Goal: Transaction & Acquisition: Book appointment/travel/reservation

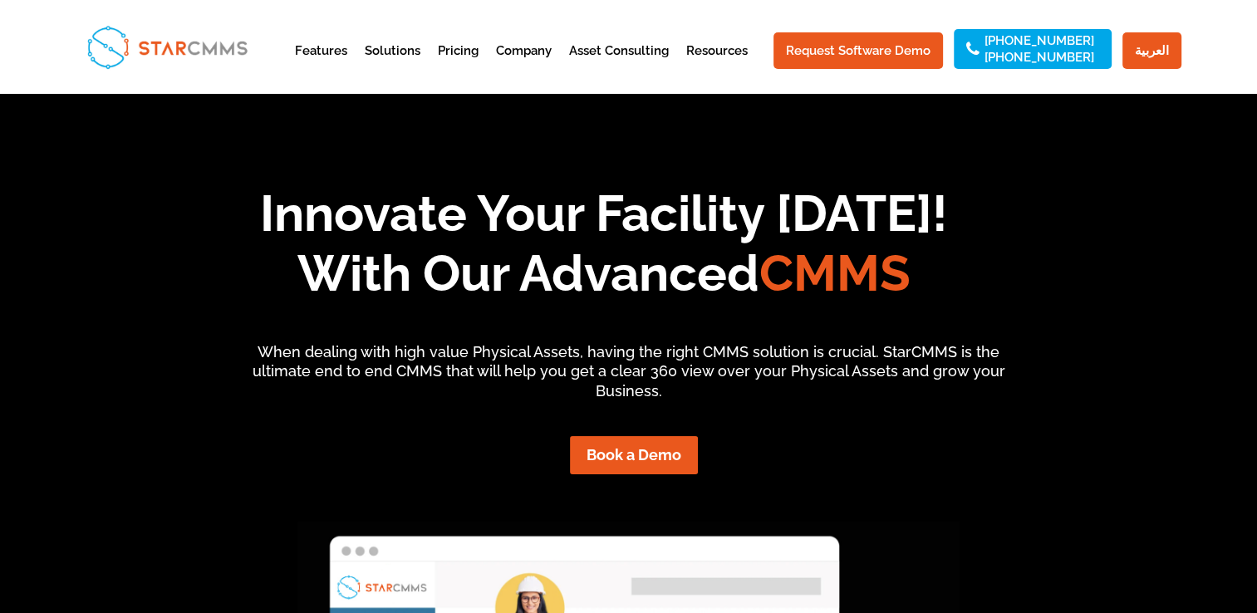
click at [558, 280] on h1 "Innovate Your Facility Today! With Our Advanced CMMS" at bounding box center [603, 248] width 1153 height 128
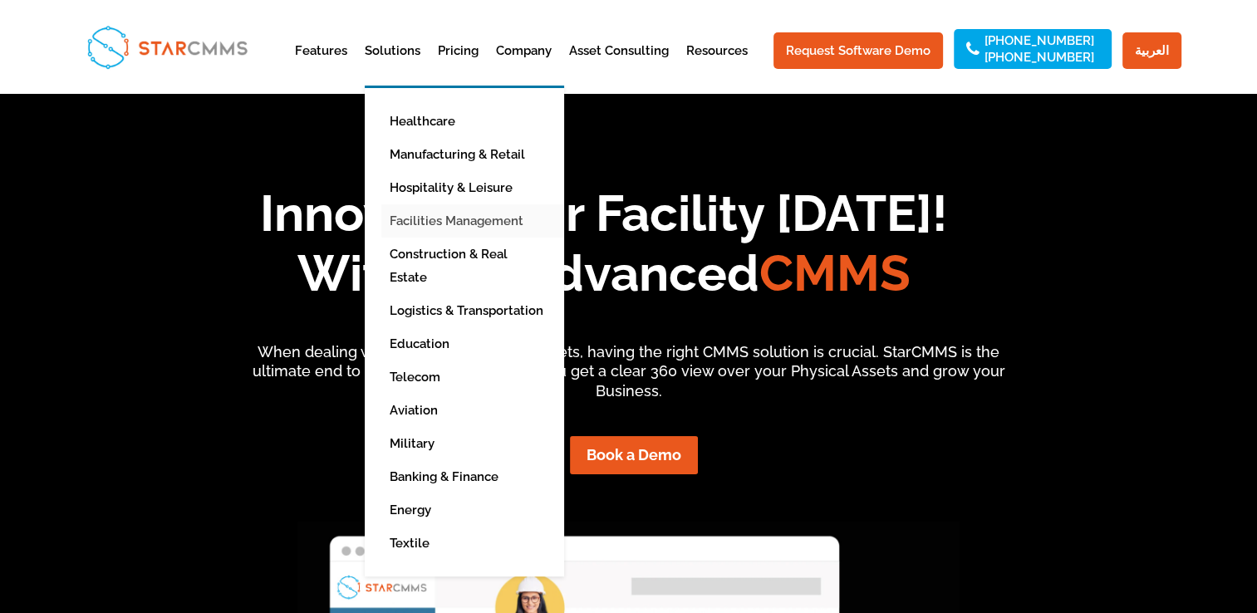
click at [462, 219] on link "Facilities Management" at bounding box center [476, 220] width 191 height 33
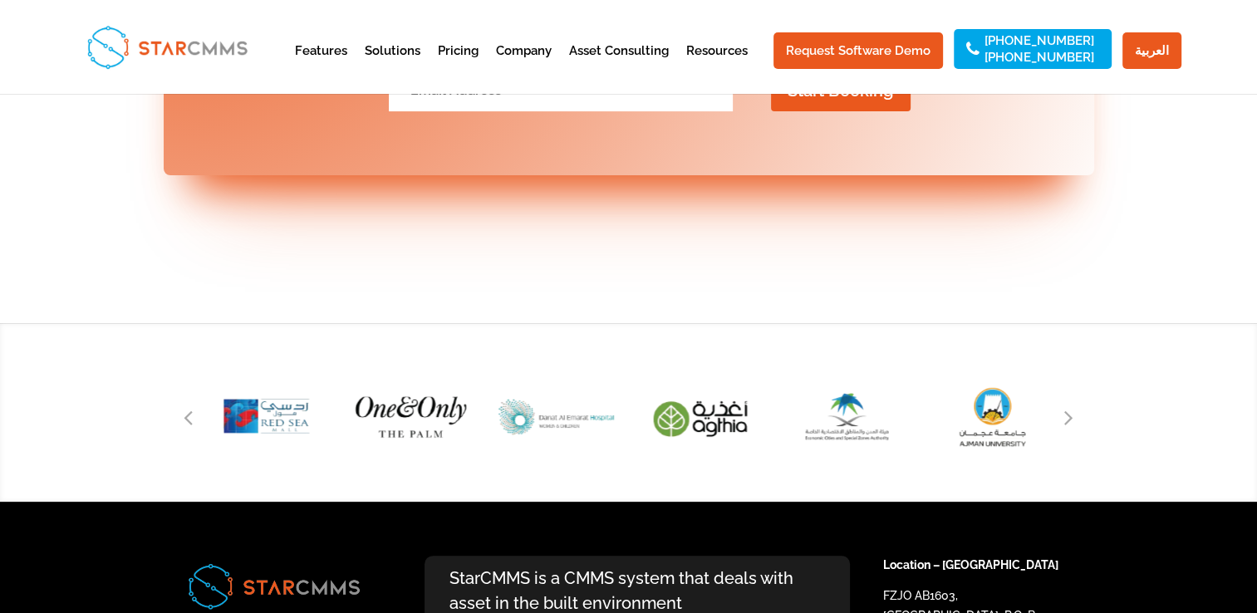
scroll to position [6808, 0]
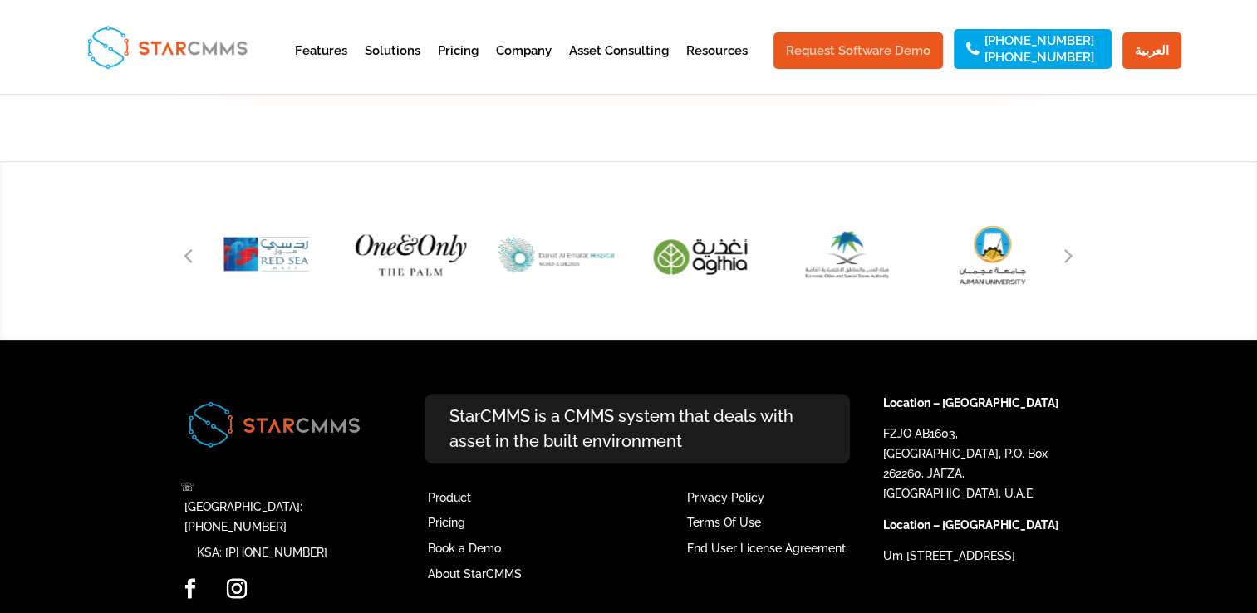
click at [872, 39] on link "Request Software Demo" at bounding box center [857, 50] width 169 height 37
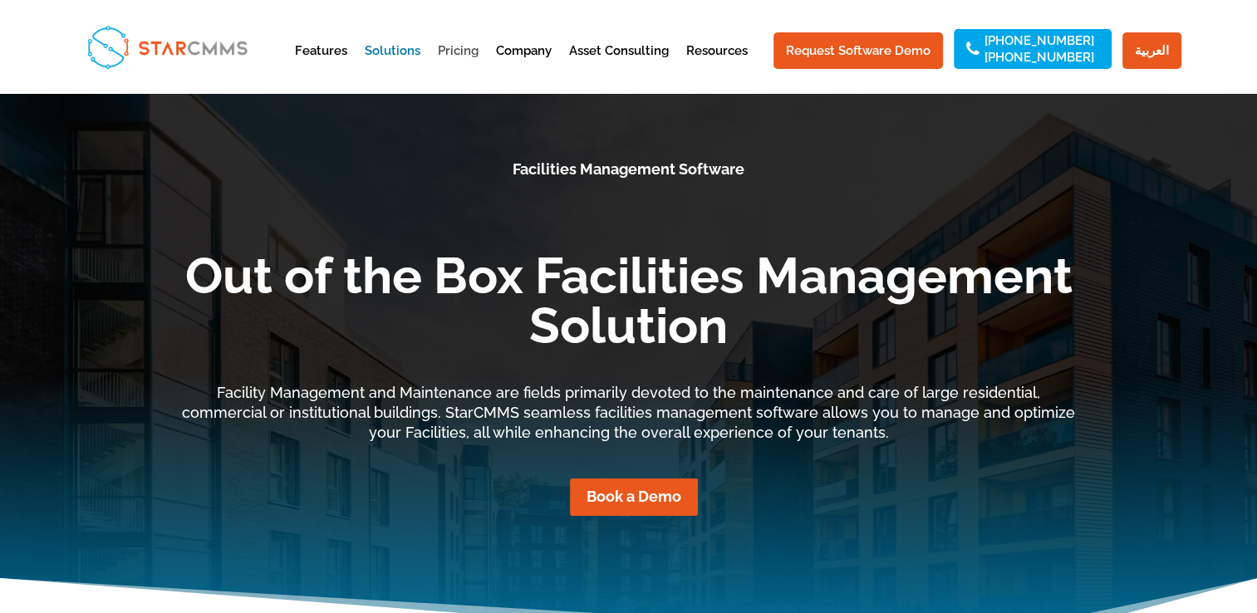
click at [479, 47] on link "Pricing" at bounding box center [458, 65] width 41 height 41
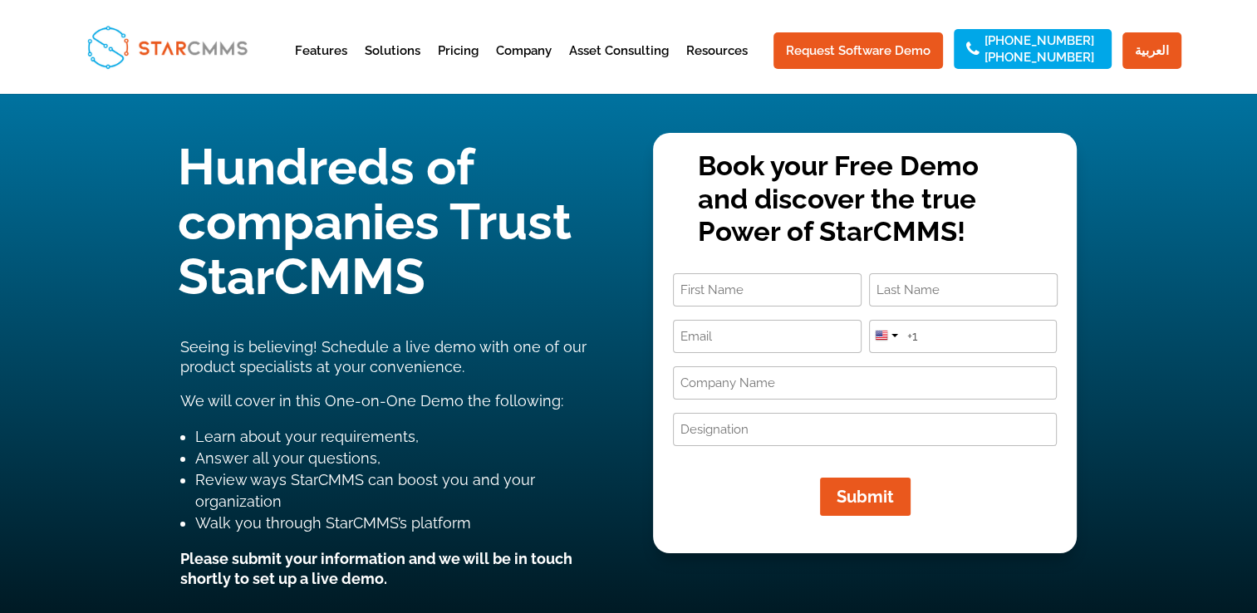
click at [705, 293] on input "First" at bounding box center [767, 289] width 189 height 33
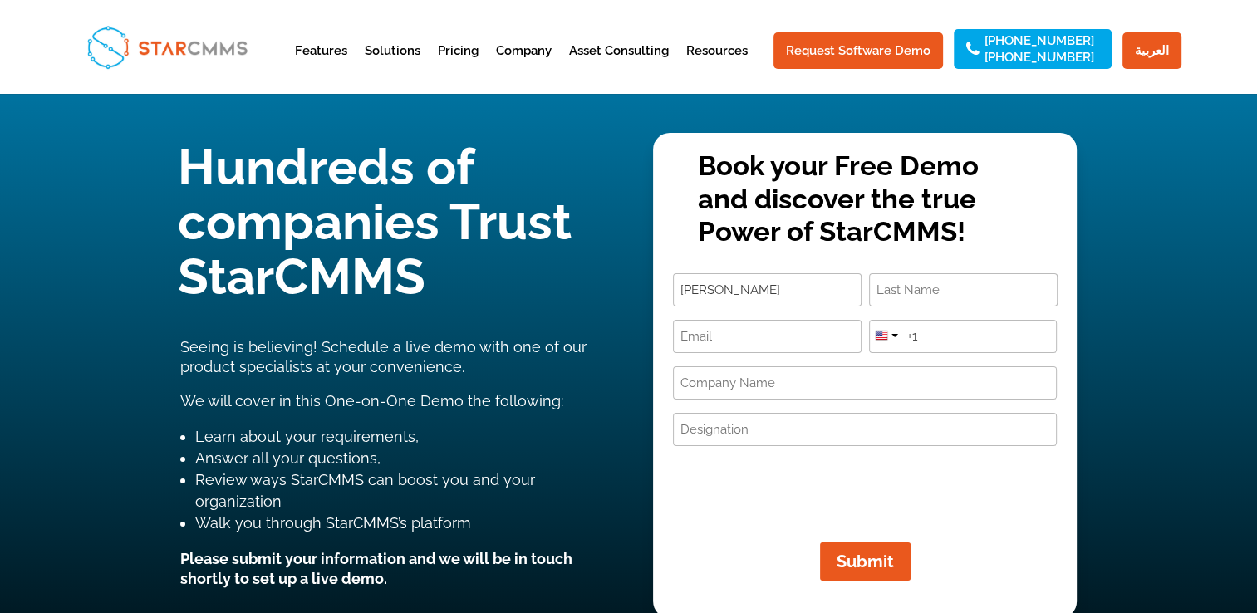
type input "suhaib"
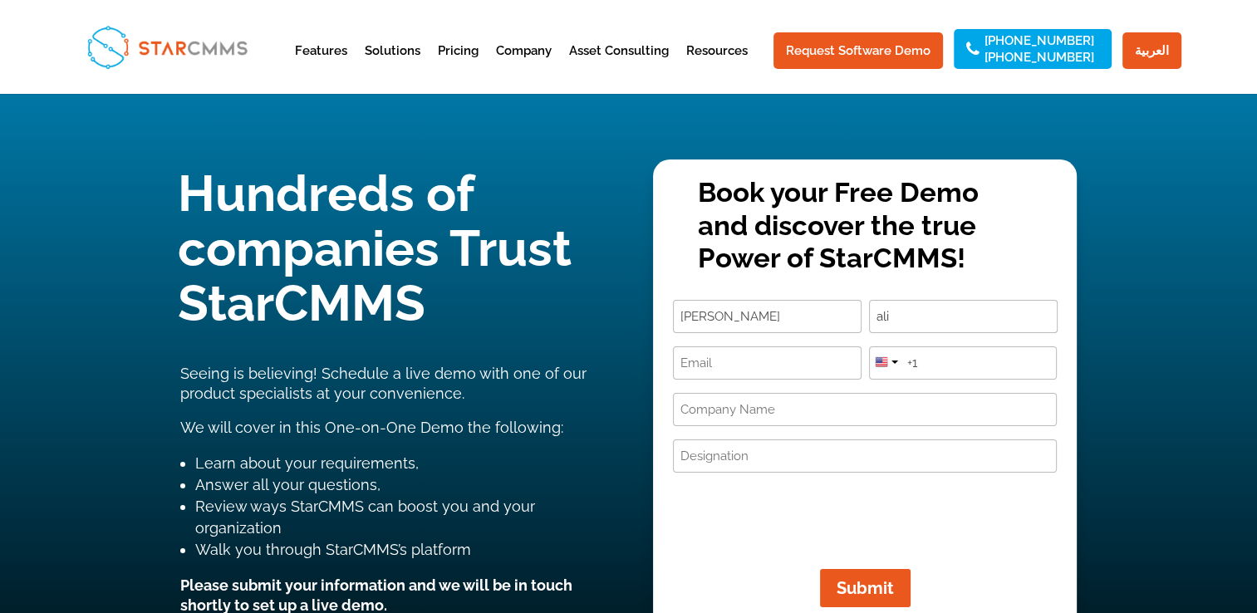
type input "ali"
type input "s.ali@emdadatalatta.net"
type input "الموقع الجديد 2"
click at [893, 361] on div at bounding box center [894, 362] width 7 height 3
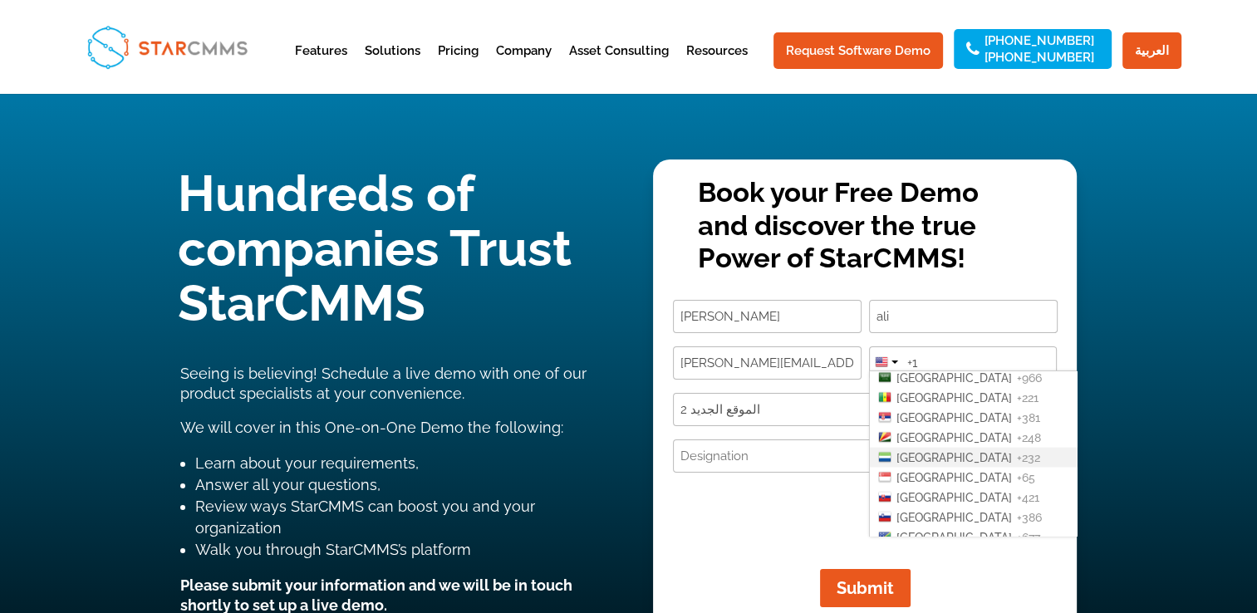
scroll to position [3406, 0]
click at [921, 454] on span "[GEOGRAPHIC_DATA]" at bounding box center [953, 460] width 115 height 13
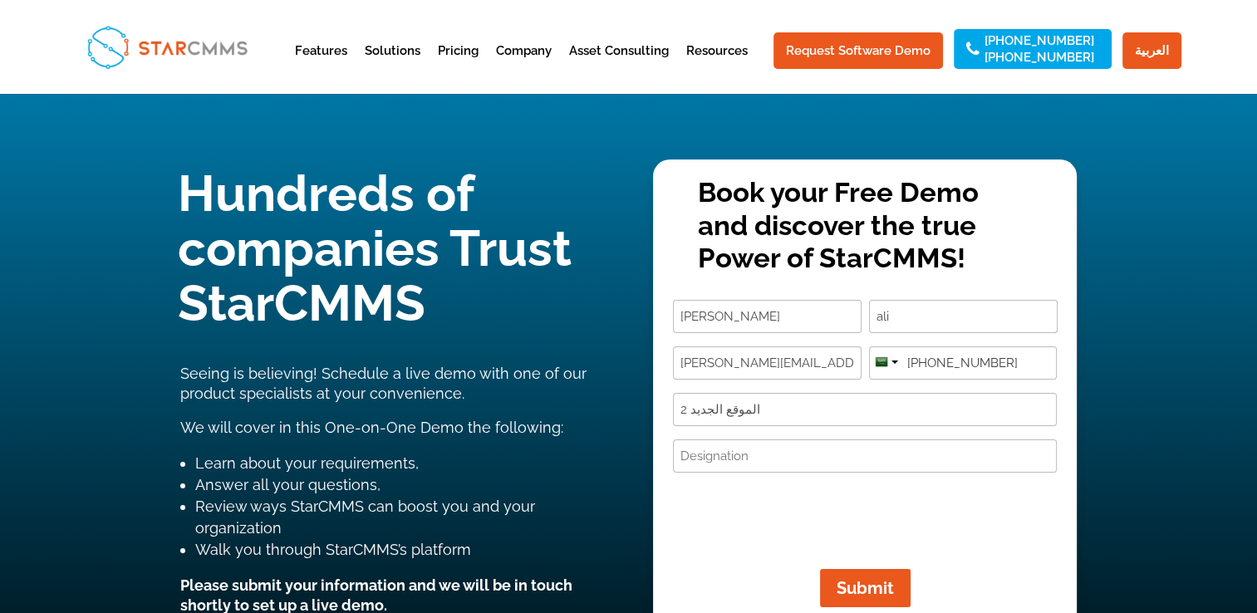
type input "[PHONE_NUMBER]"
click at [851, 404] on input "الموقع الجديد 2" at bounding box center [865, 409] width 384 height 33
type input "EmdadatAlatta"
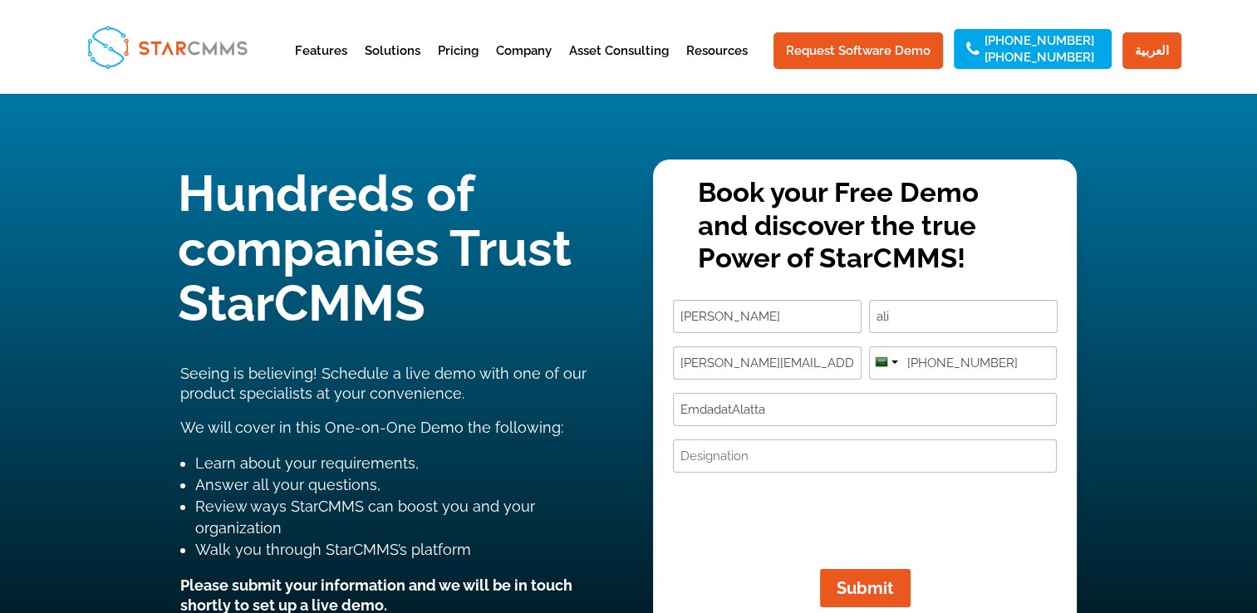
click at [744, 459] on input "Designation (Required)" at bounding box center [865, 455] width 384 height 33
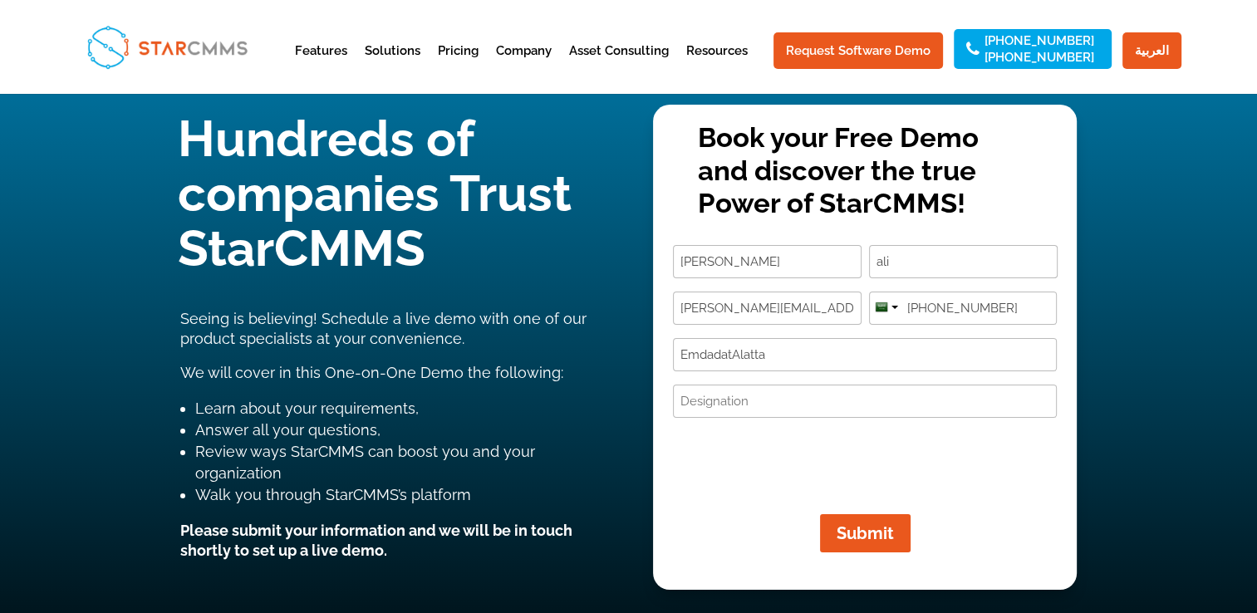
scroll to position [83, 0]
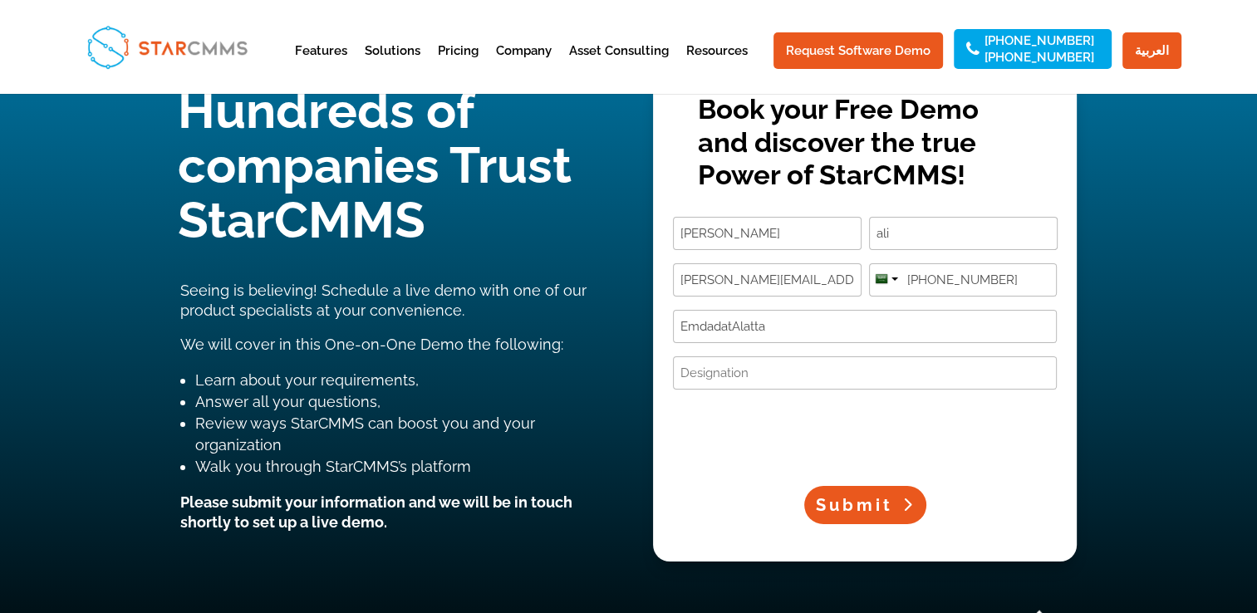
click at [850, 504] on span "Submit" at bounding box center [854, 505] width 77 height 20
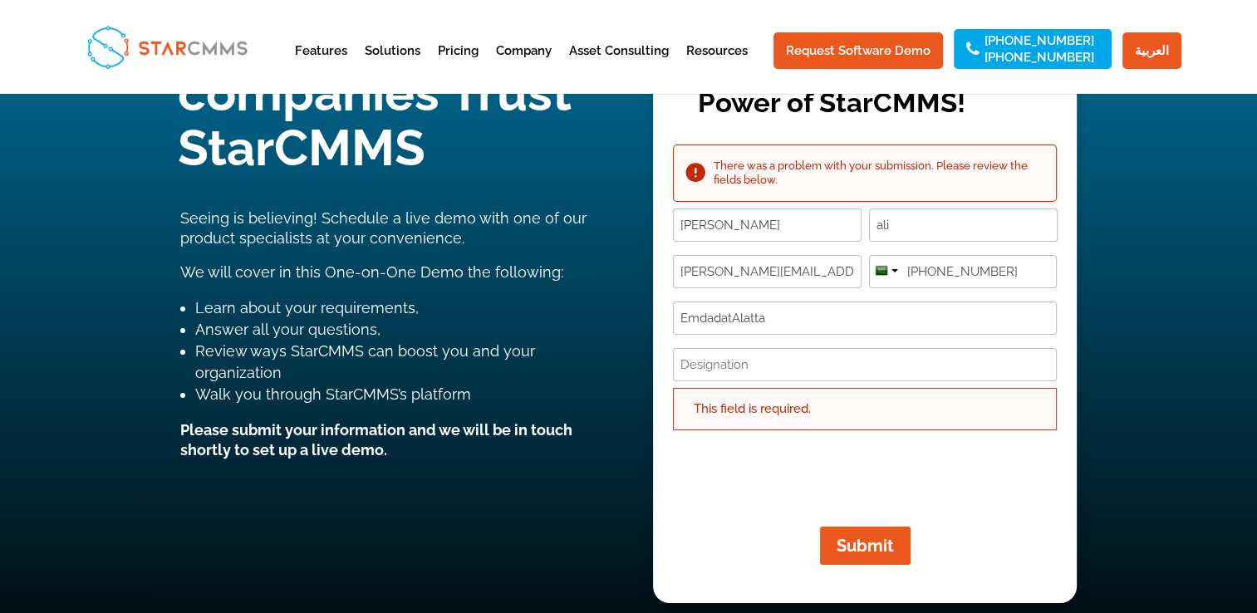
scroll to position [166, 0]
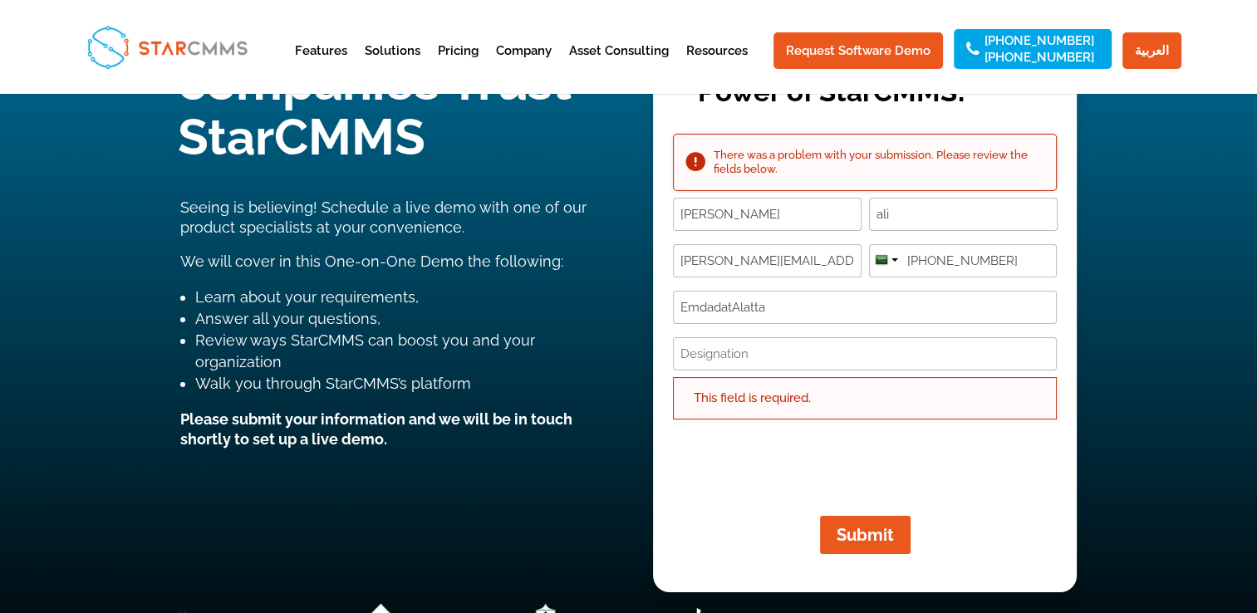
click at [719, 395] on div "This field is required." at bounding box center [865, 398] width 384 height 43
click at [714, 355] on input "Designation (Required)" at bounding box center [865, 353] width 384 height 33
type input "It Manager"
click at [872, 533] on span "Submit" at bounding box center [854, 535] width 77 height 20
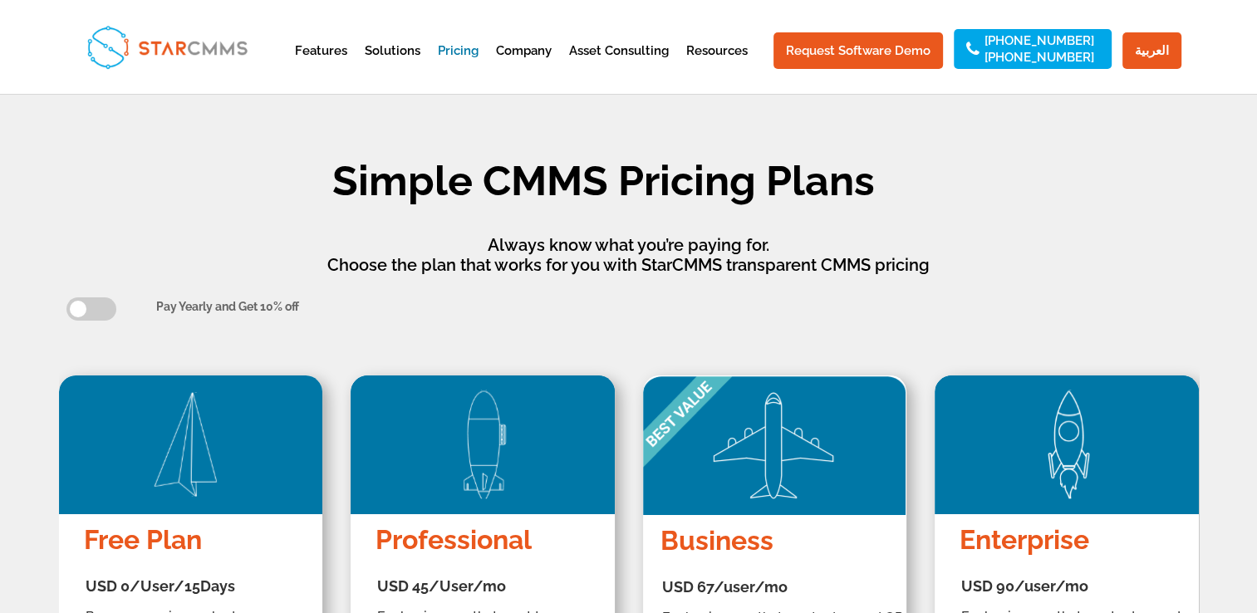
scroll to position [136, 284]
click at [101, 308] on span at bounding box center [91, 308] width 50 height 23
click at [81, 308] on input "checkbox" at bounding box center [75, 305] width 11 height 11
checkbox input "true"
click at [673, 307] on div "Pay Yearly and Get 10% off" at bounding box center [673, 307] width 1034 height 20
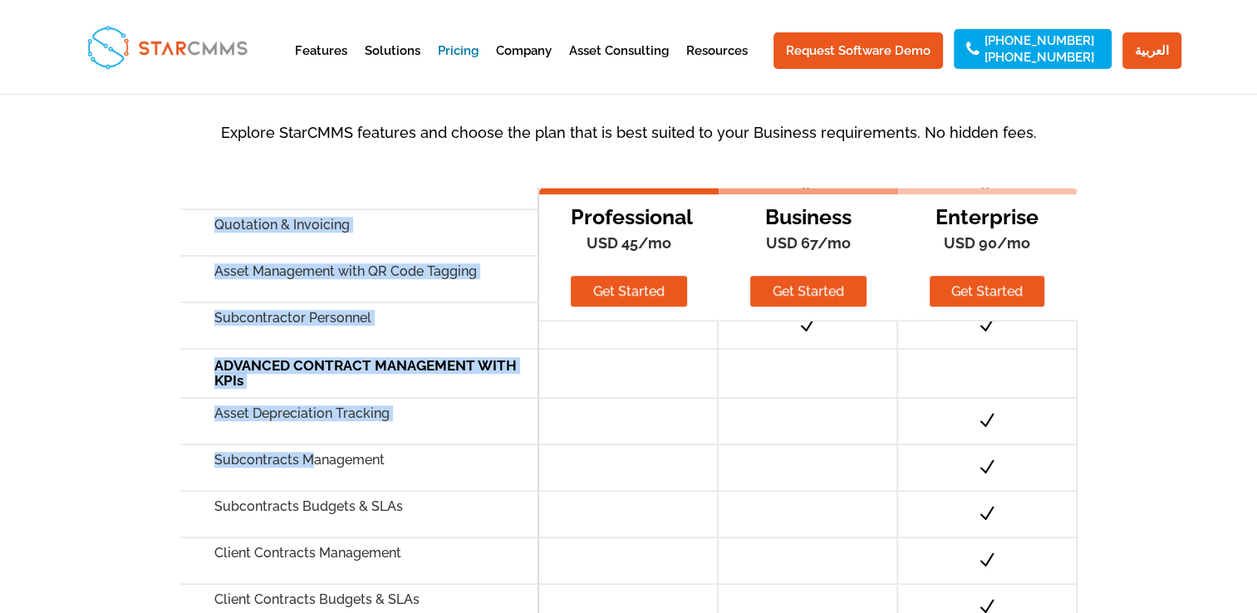
scroll to position [1359, 0]
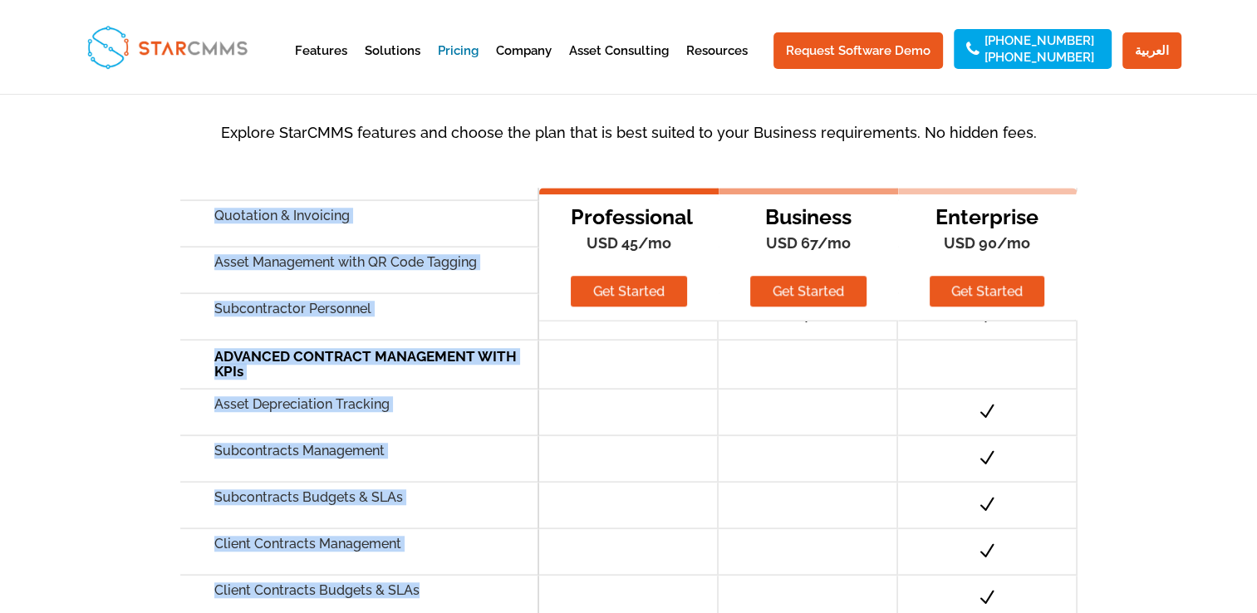
drag, startPoint x: 217, startPoint y: 334, endPoint x: 418, endPoint y: 591, distance: 326.1
click at [0, 0] on div "Professional USD 45/mo Get Started UPLOAD & MANAGE ASSETS, INVENTORY & TEAMS As…" at bounding box center [0, 0] width 0 height 0
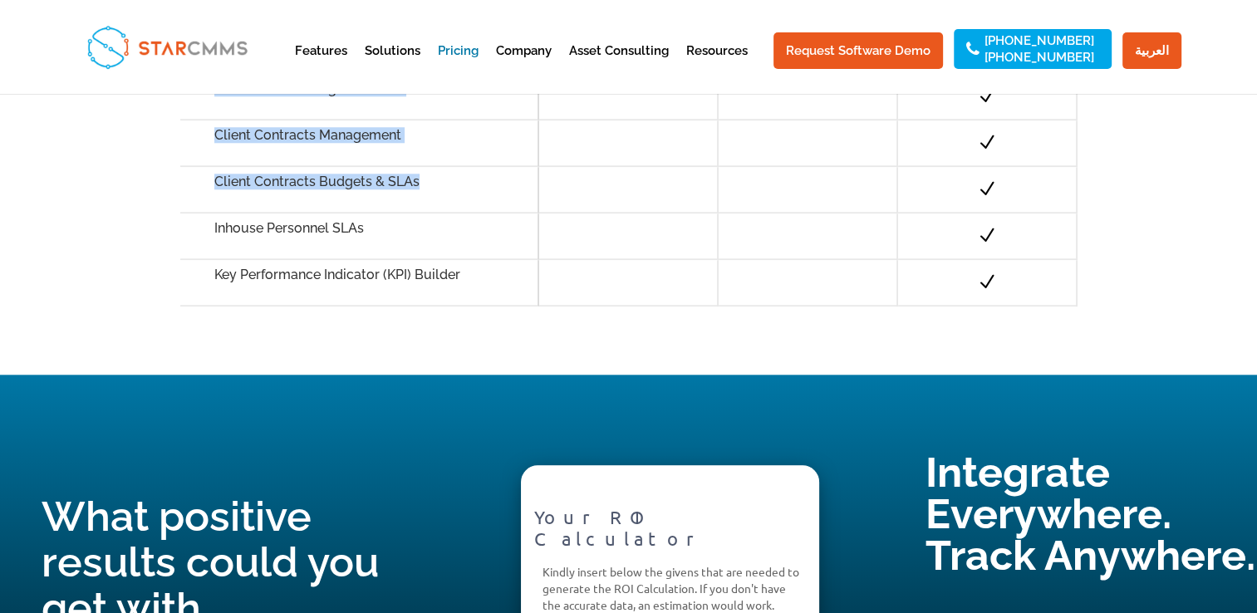
scroll to position [1662, 0]
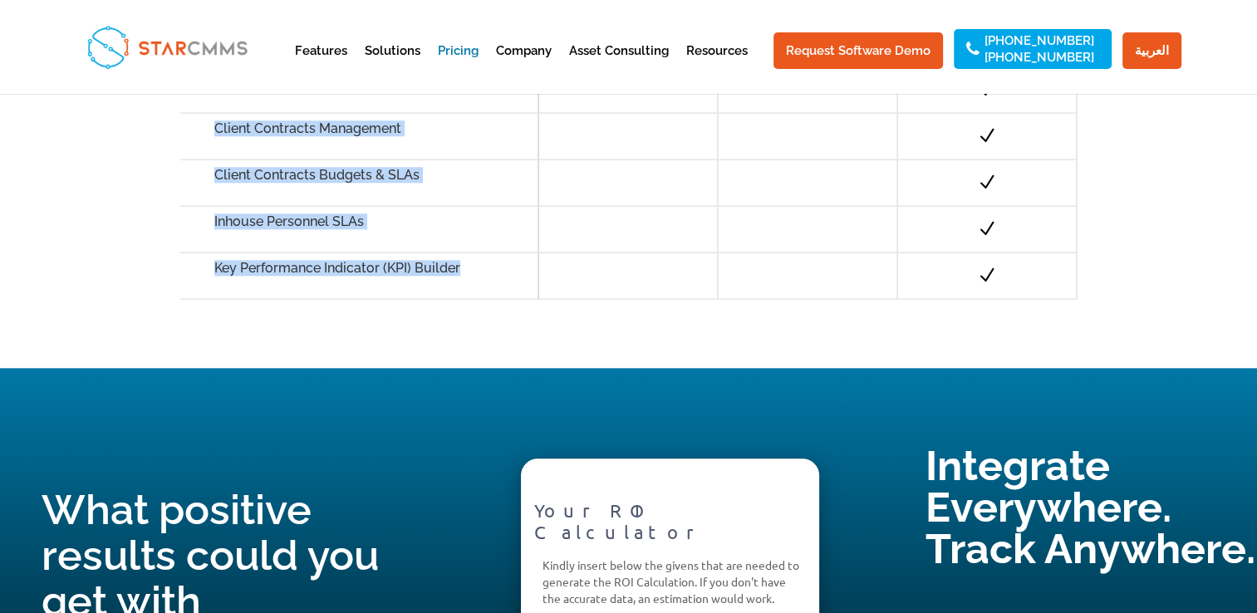
copy div "UPLOAD & MANAGE ASSETS, INVENTORY & TEAMS Asset Register & Importing Inhouse Pe…"
click at [473, 307] on div "Professional USD 45/mo Get Started UPLOAD & MANAGE ASSETS, INVENTORY & TEAMS As…" at bounding box center [628, 36] width 897 height 572
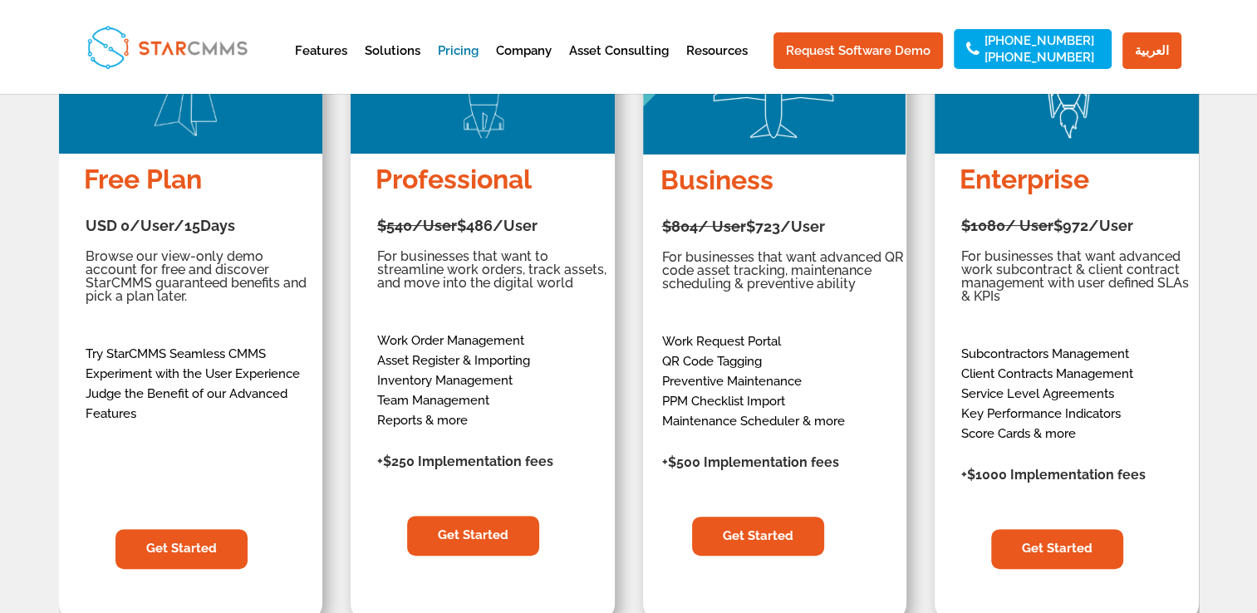
scroll to position [332, 0]
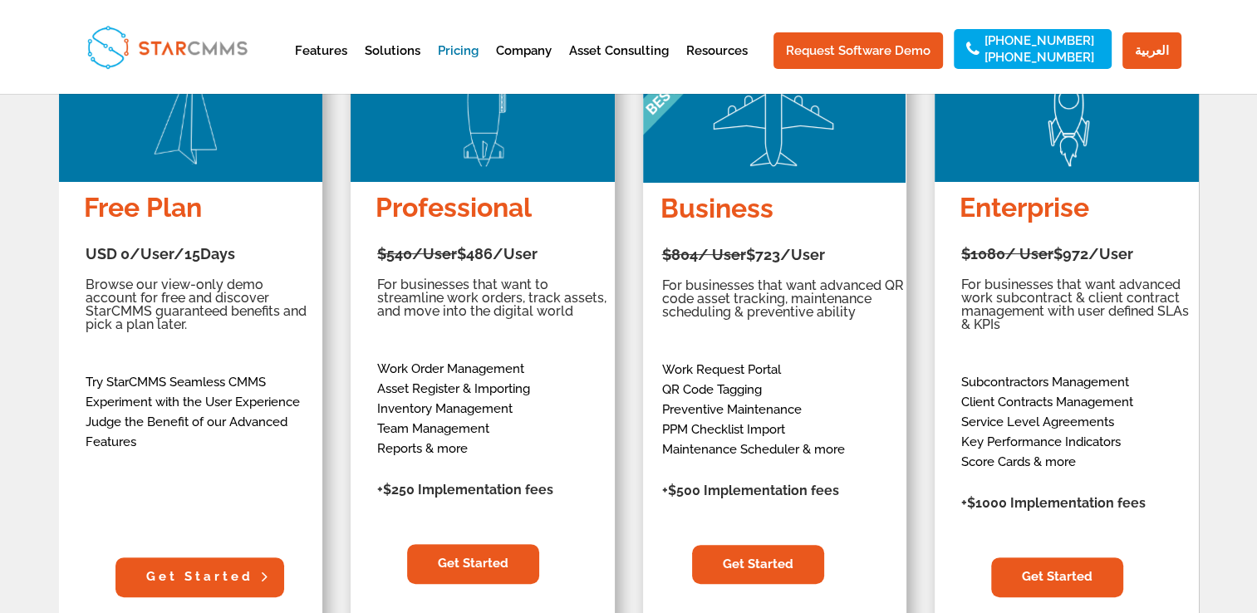
click at [194, 583] on link "Get Started" at bounding box center [199, 577] width 169 height 40
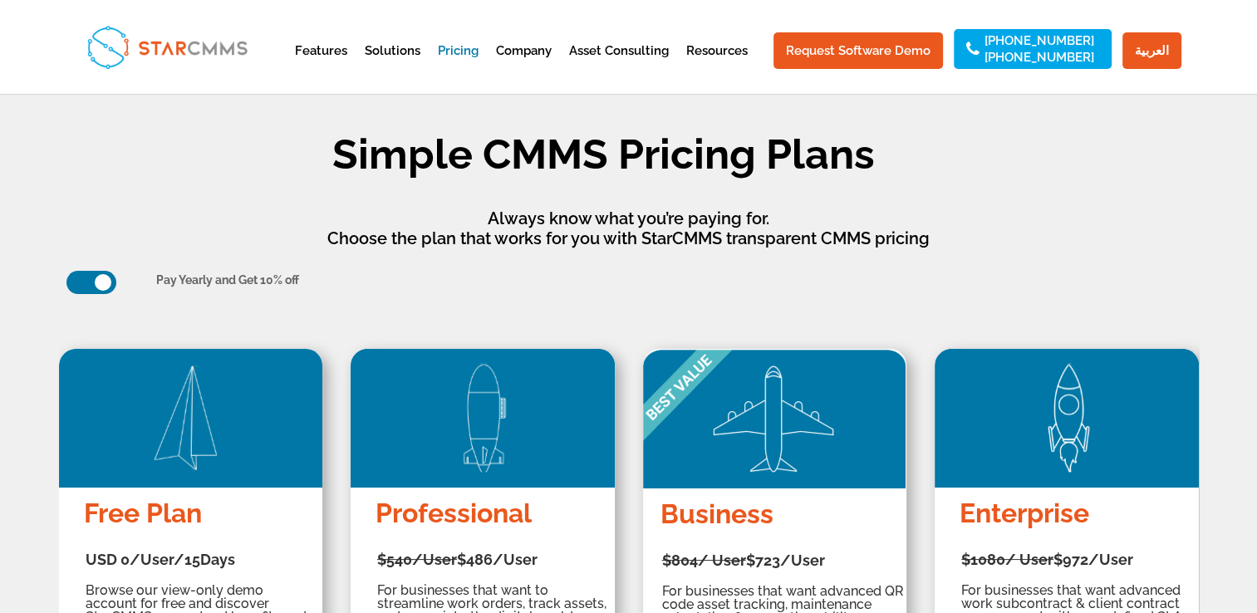
scroll to position [0, 0]
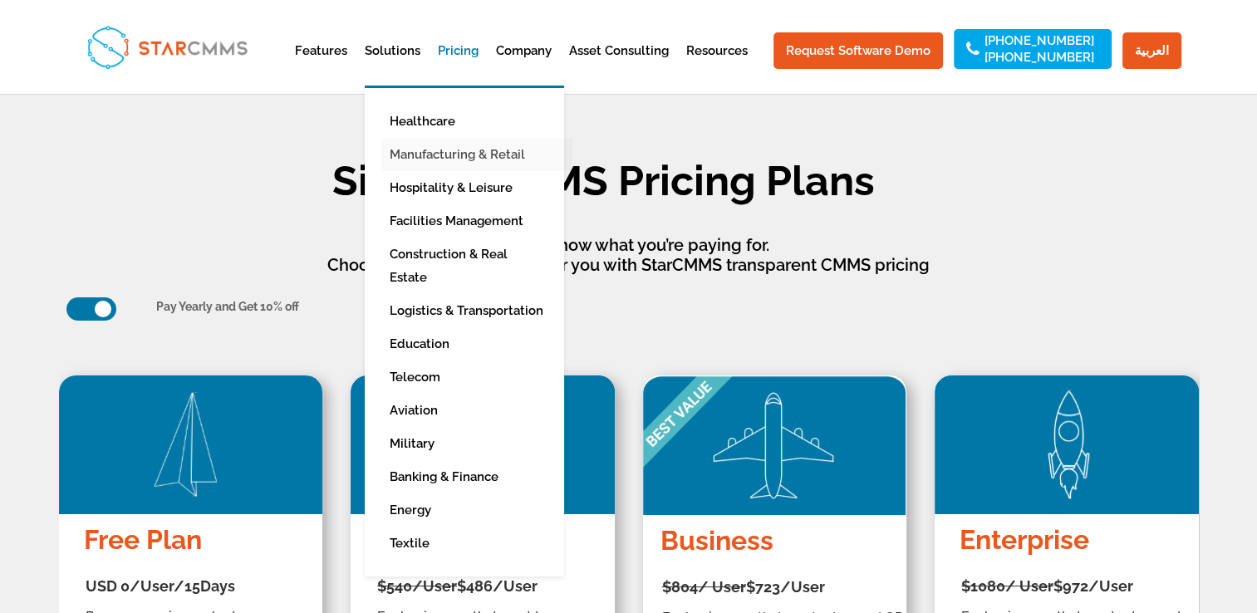
click at [491, 157] on link "Manufacturing & Retail" at bounding box center [476, 154] width 191 height 33
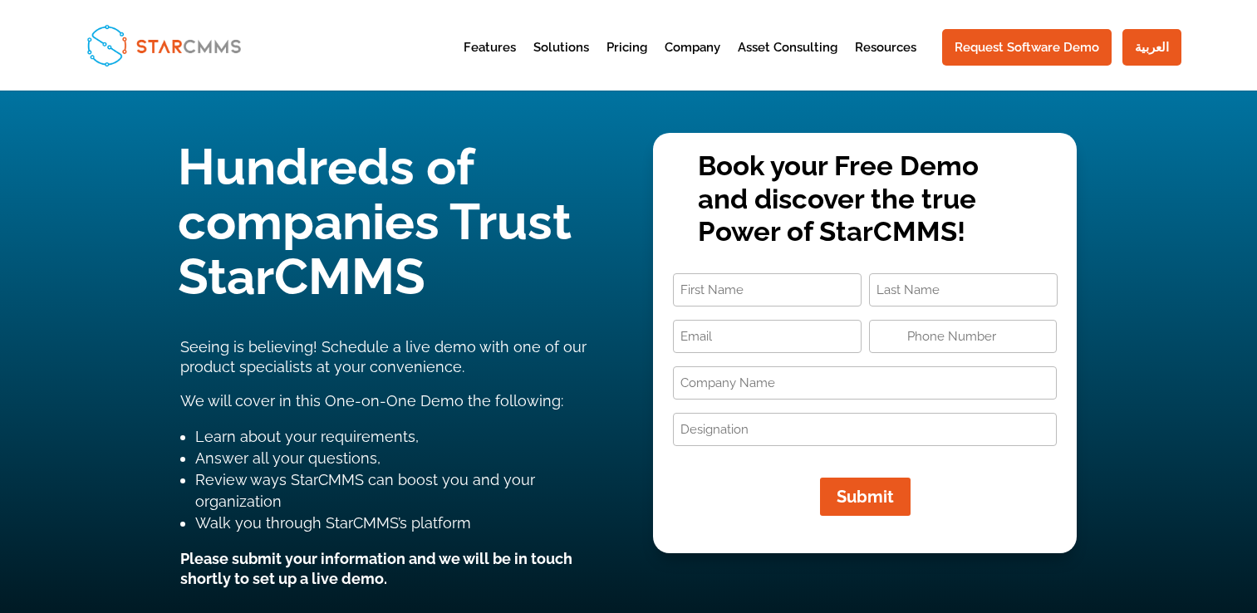
type input "+1"
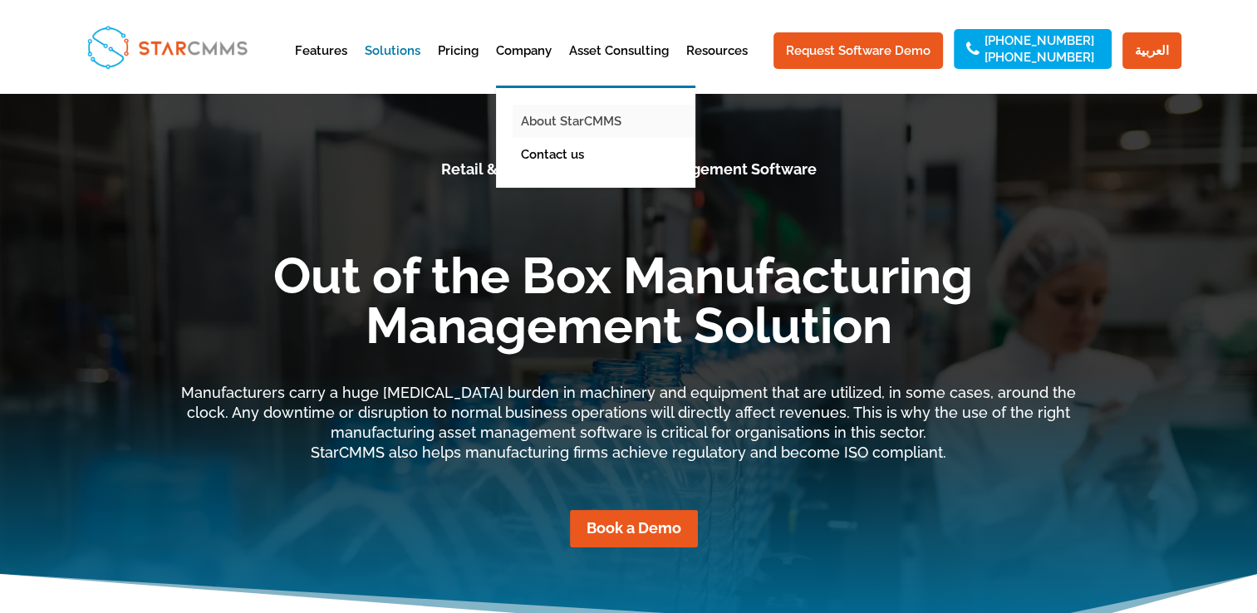
click at [566, 116] on link "About StarCMMS" at bounding box center [608, 121] width 191 height 33
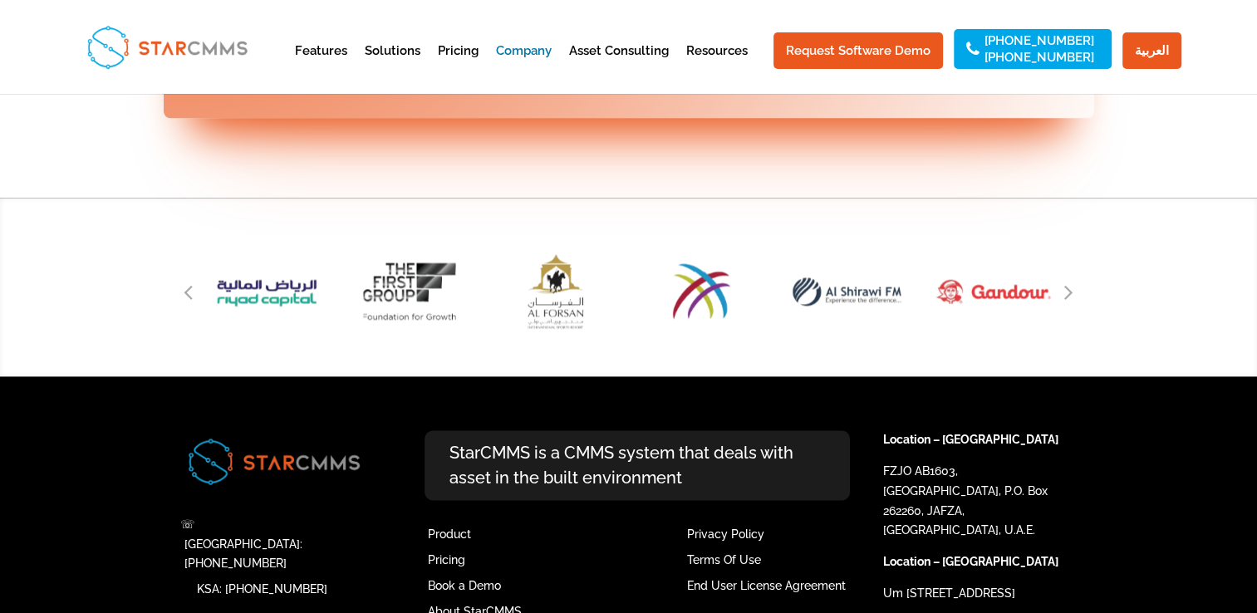
scroll to position [2193, 0]
